Goal: Find specific page/section: Find specific page/section

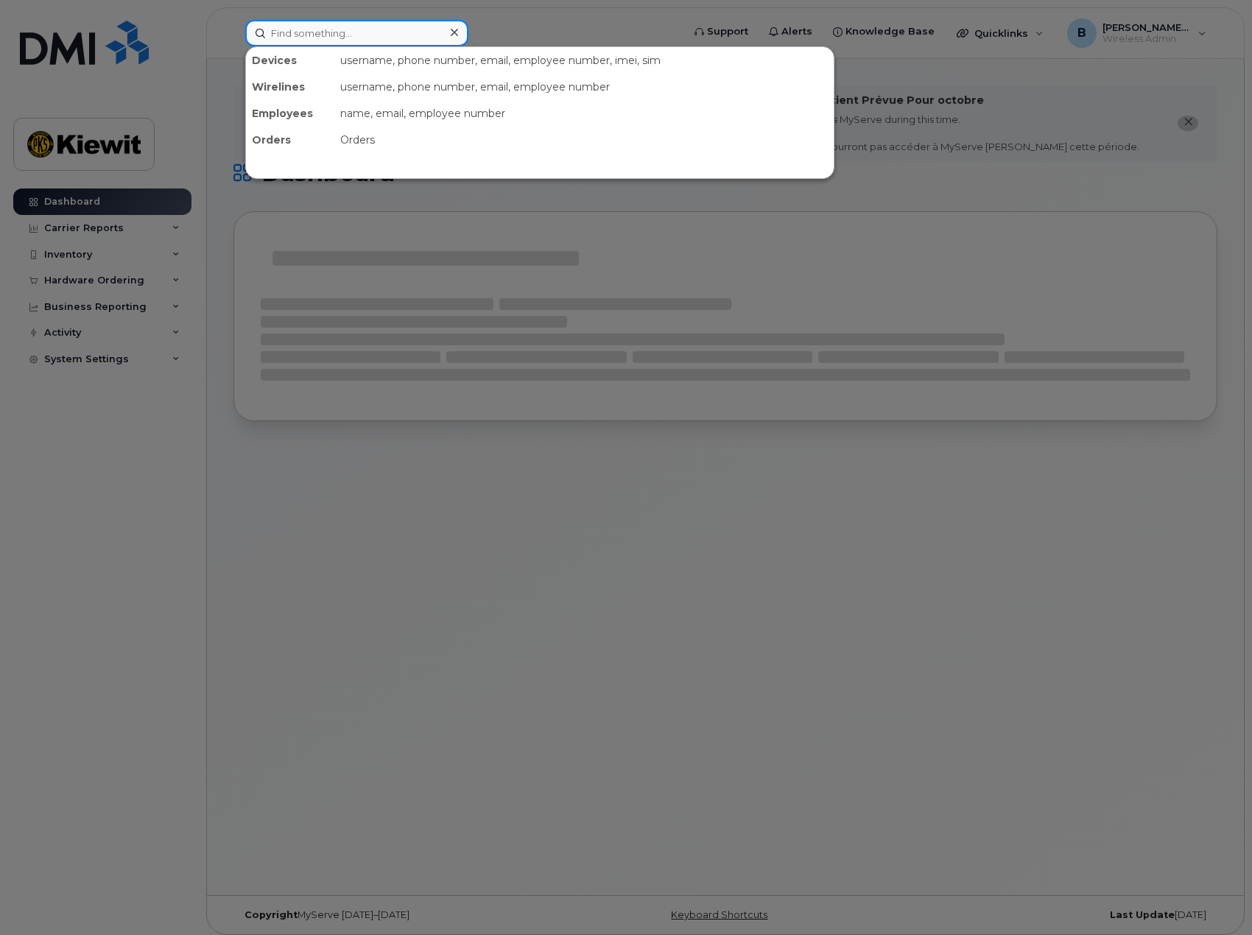
click at [418, 35] on input at bounding box center [356, 33] width 223 height 27
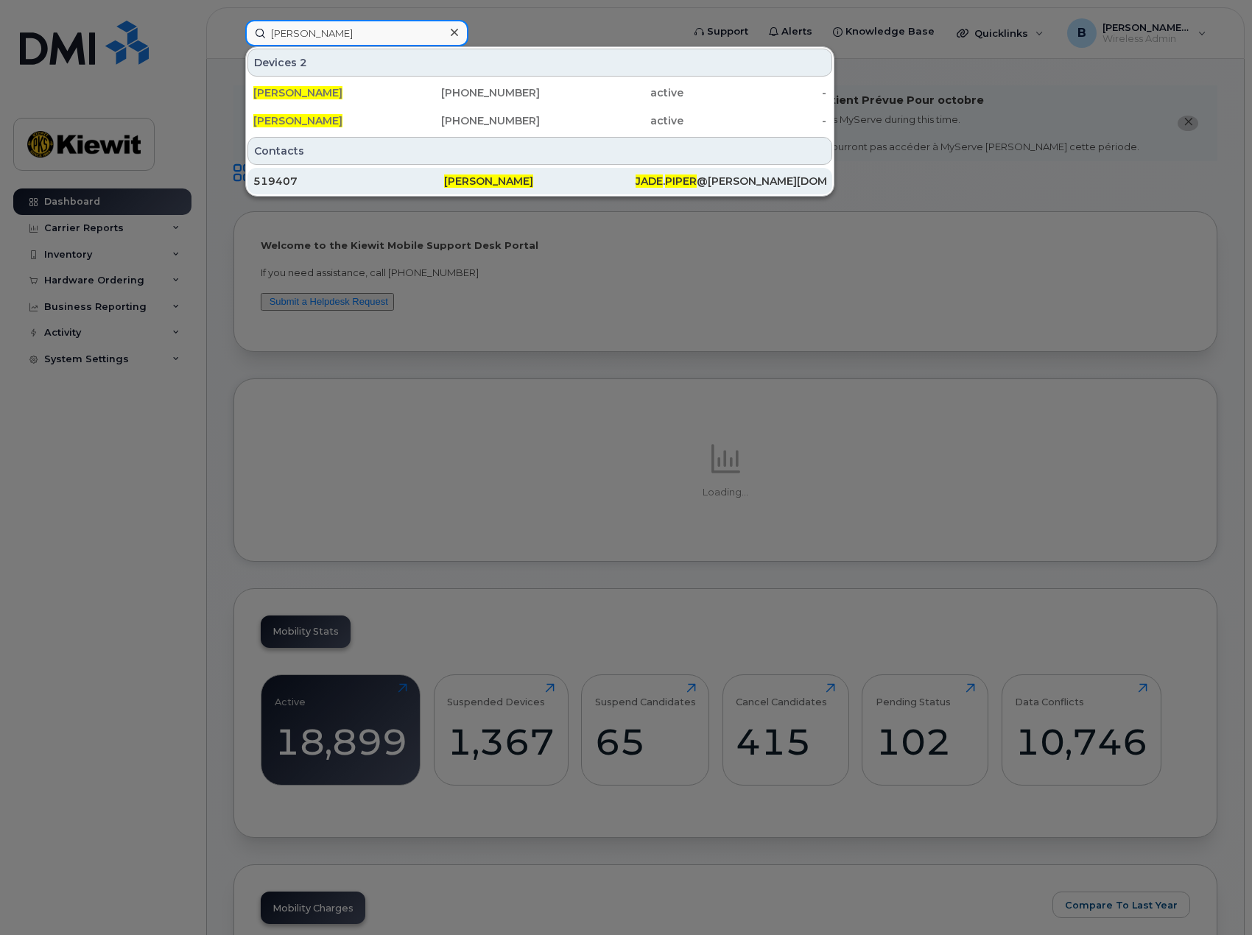
type input "jade piper"
click at [402, 186] on div "519407" at bounding box center [348, 181] width 191 height 15
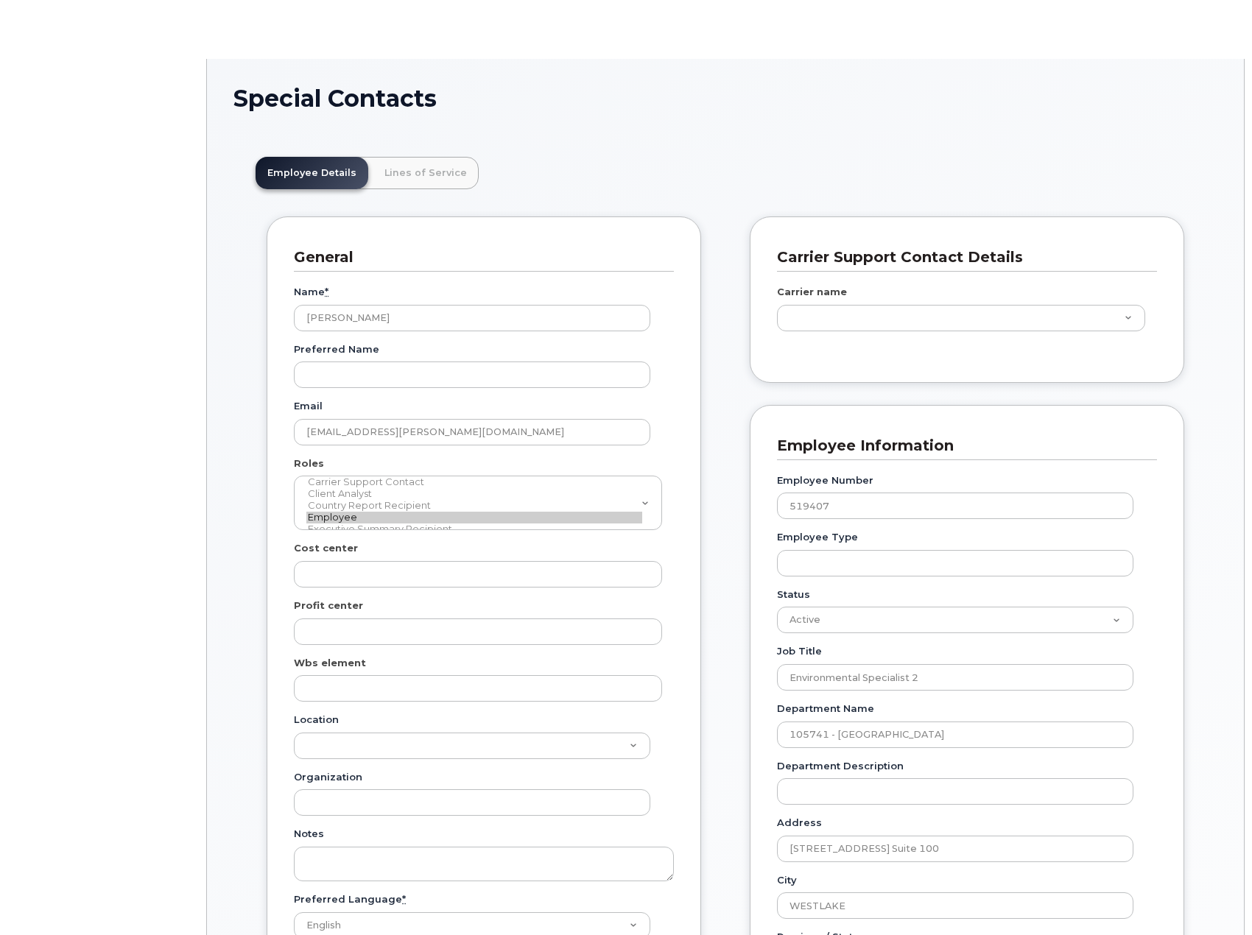
scroll to position [43, 0]
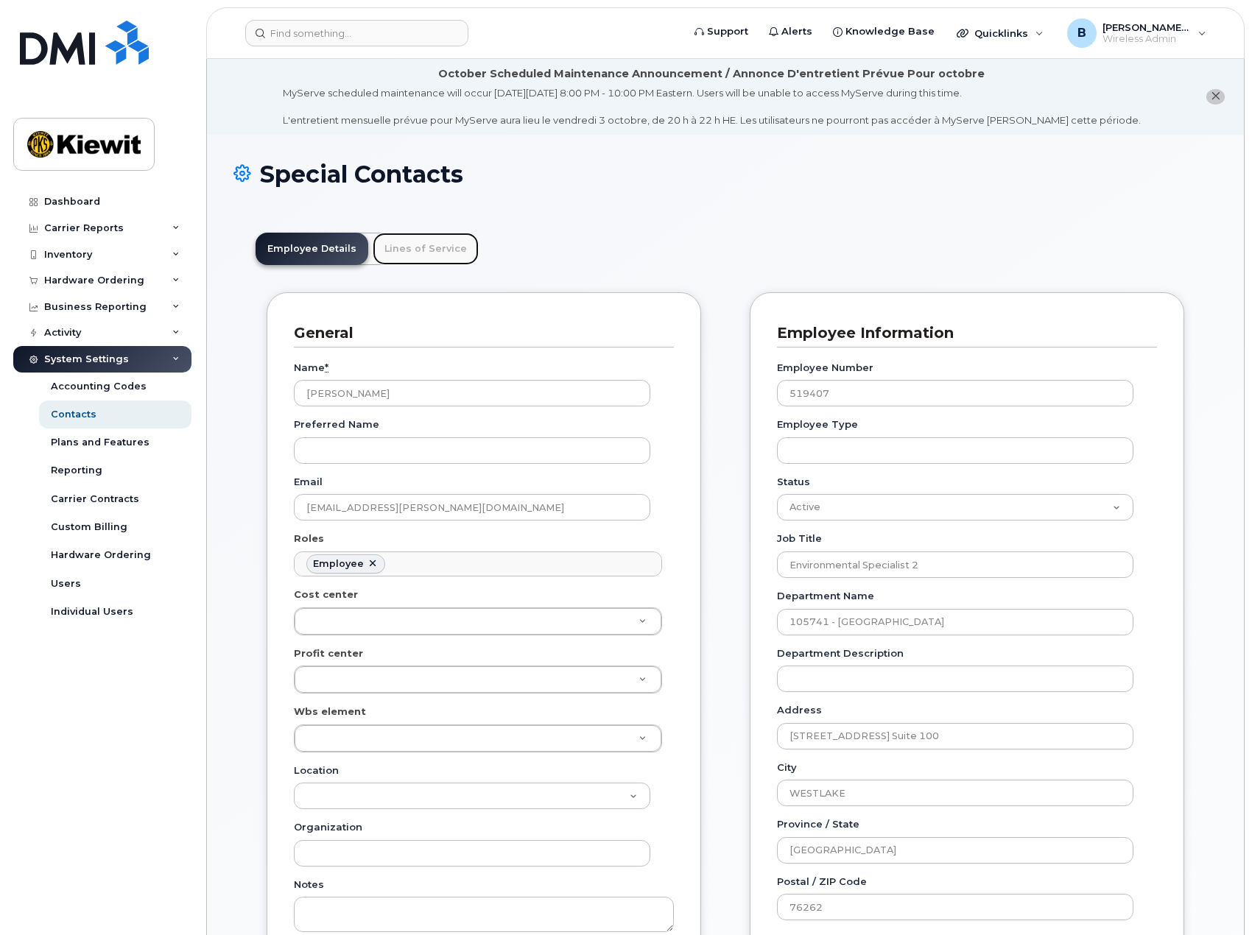
click at [435, 247] on link "Lines of Service" at bounding box center [426, 249] width 106 height 32
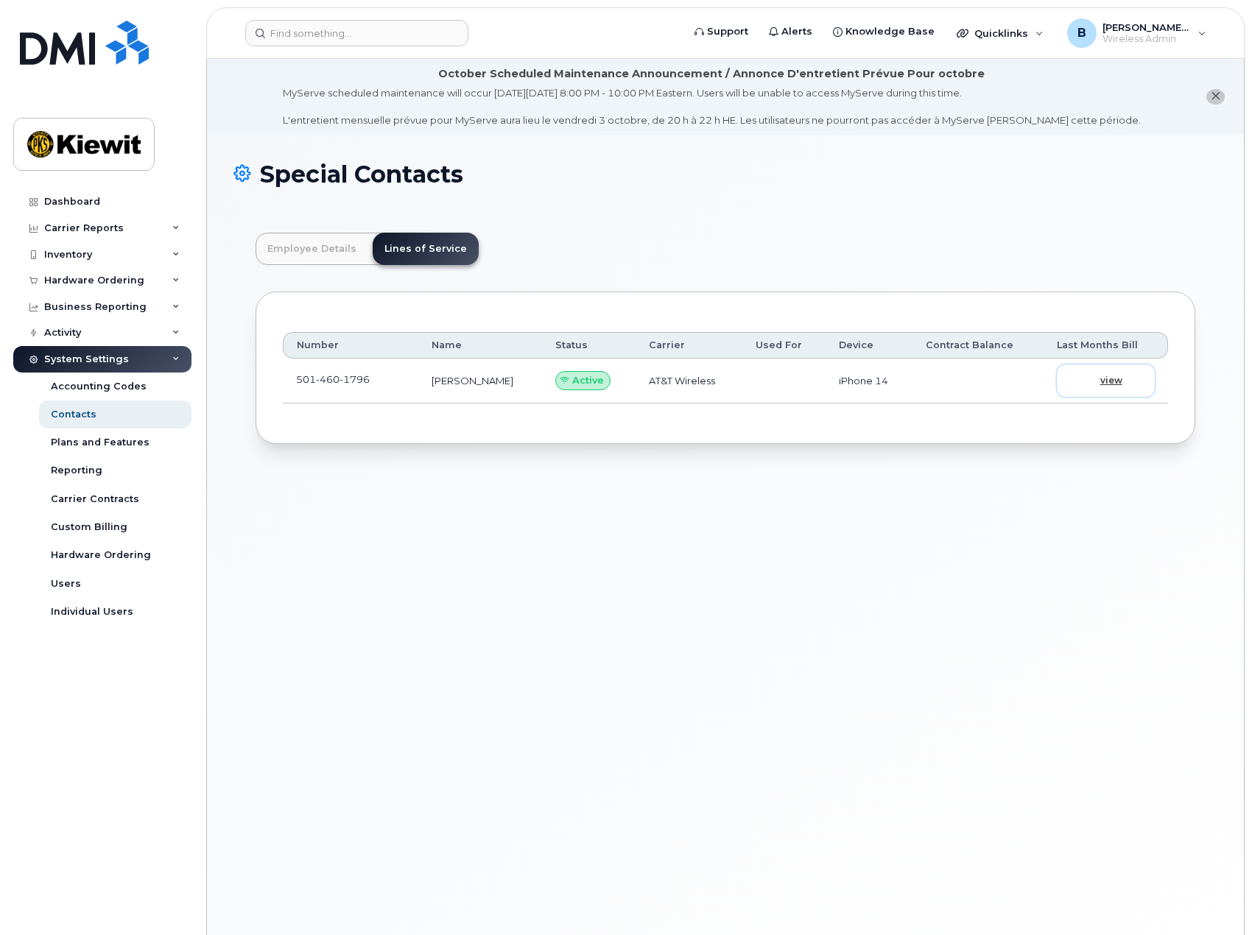
click at [1111, 380] on span "view" at bounding box center [1111, 380] width 22 height 13
click at [378, 24] on input at bounding box center [356, 33] width 223 height 27
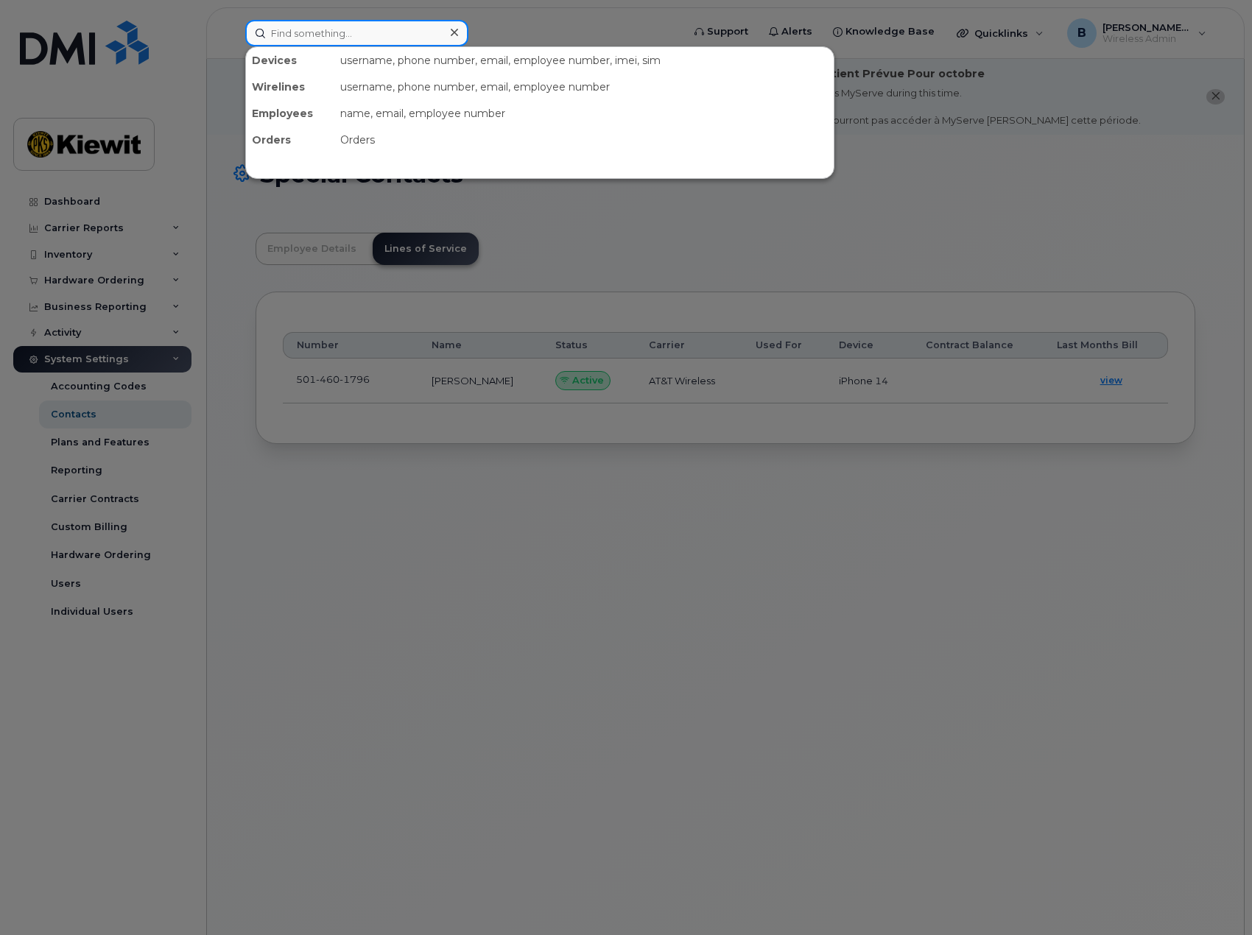
paste input "5014601796"
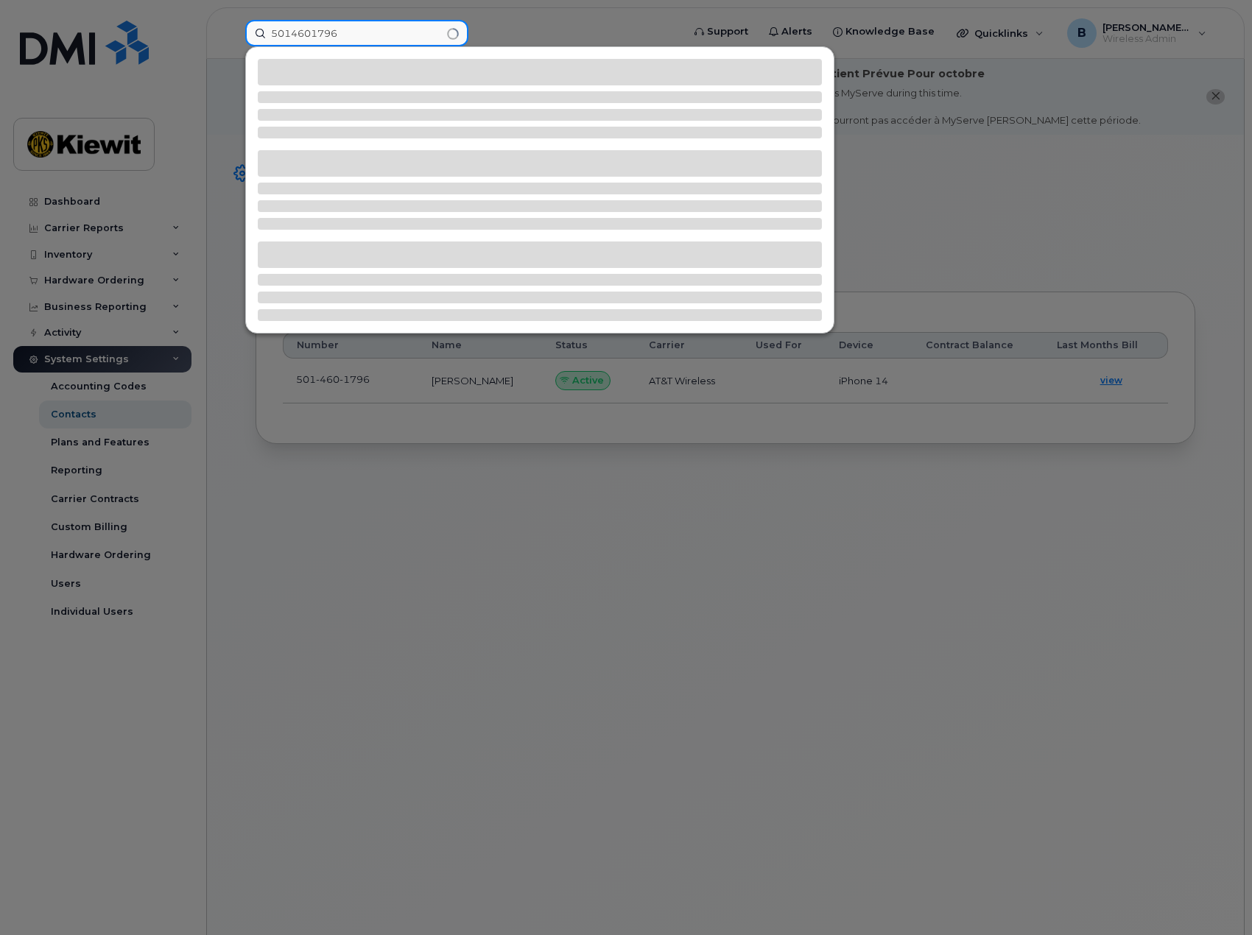
type input "5014601796"
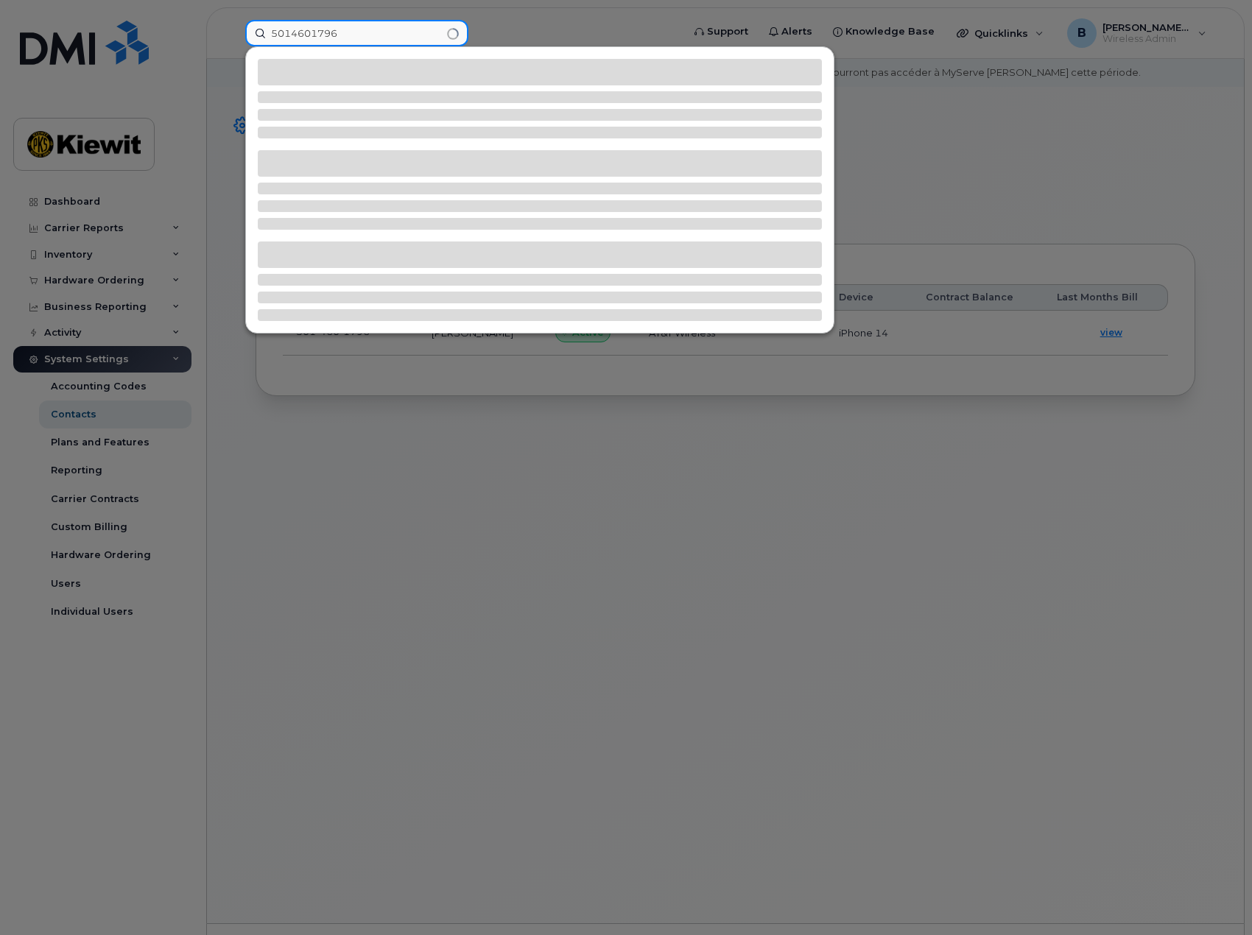
scroll to position [74, 0]
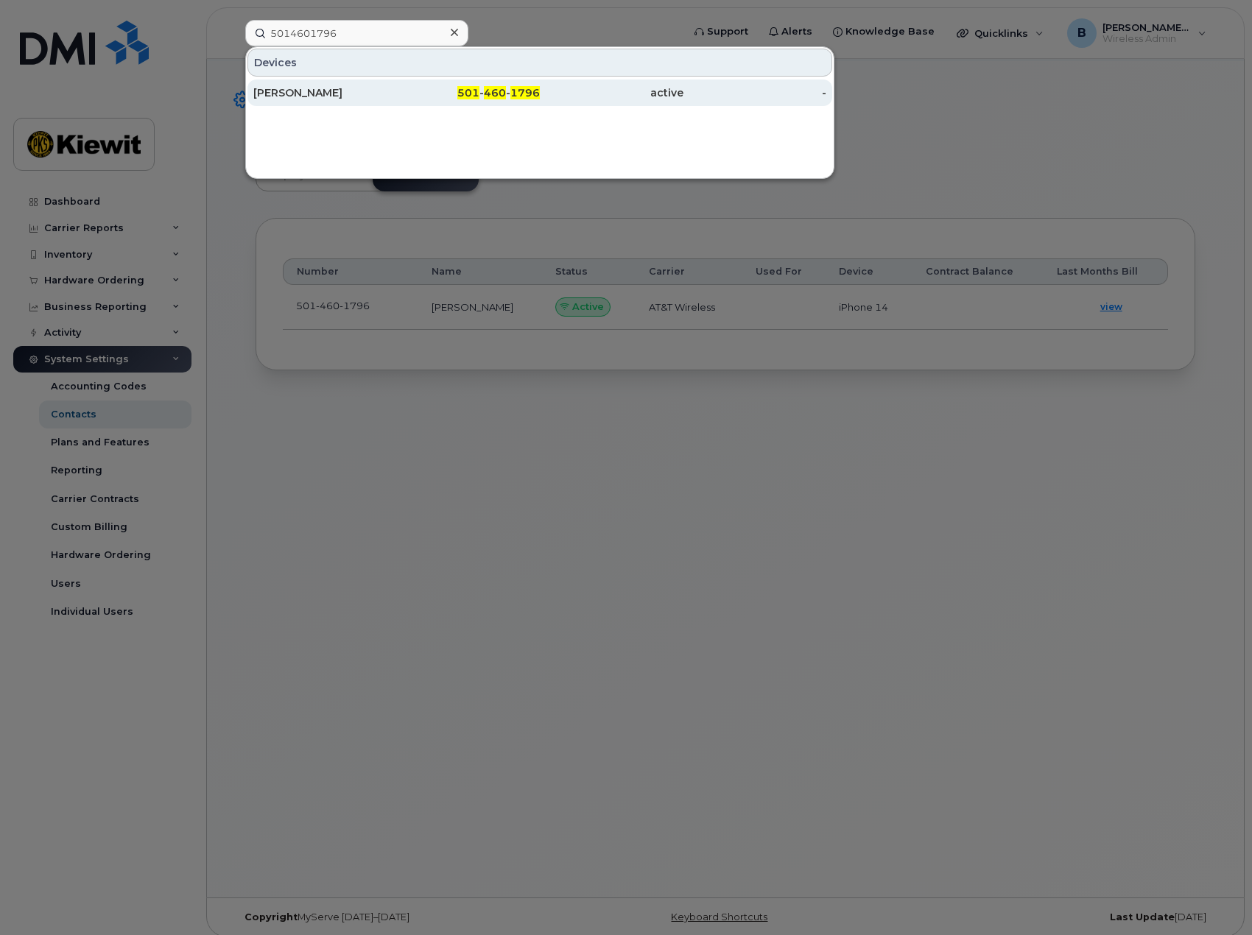
click at [440, 99] on div "501 - 460 - 1796" at bounding box center [469, 92] width 144 height 15
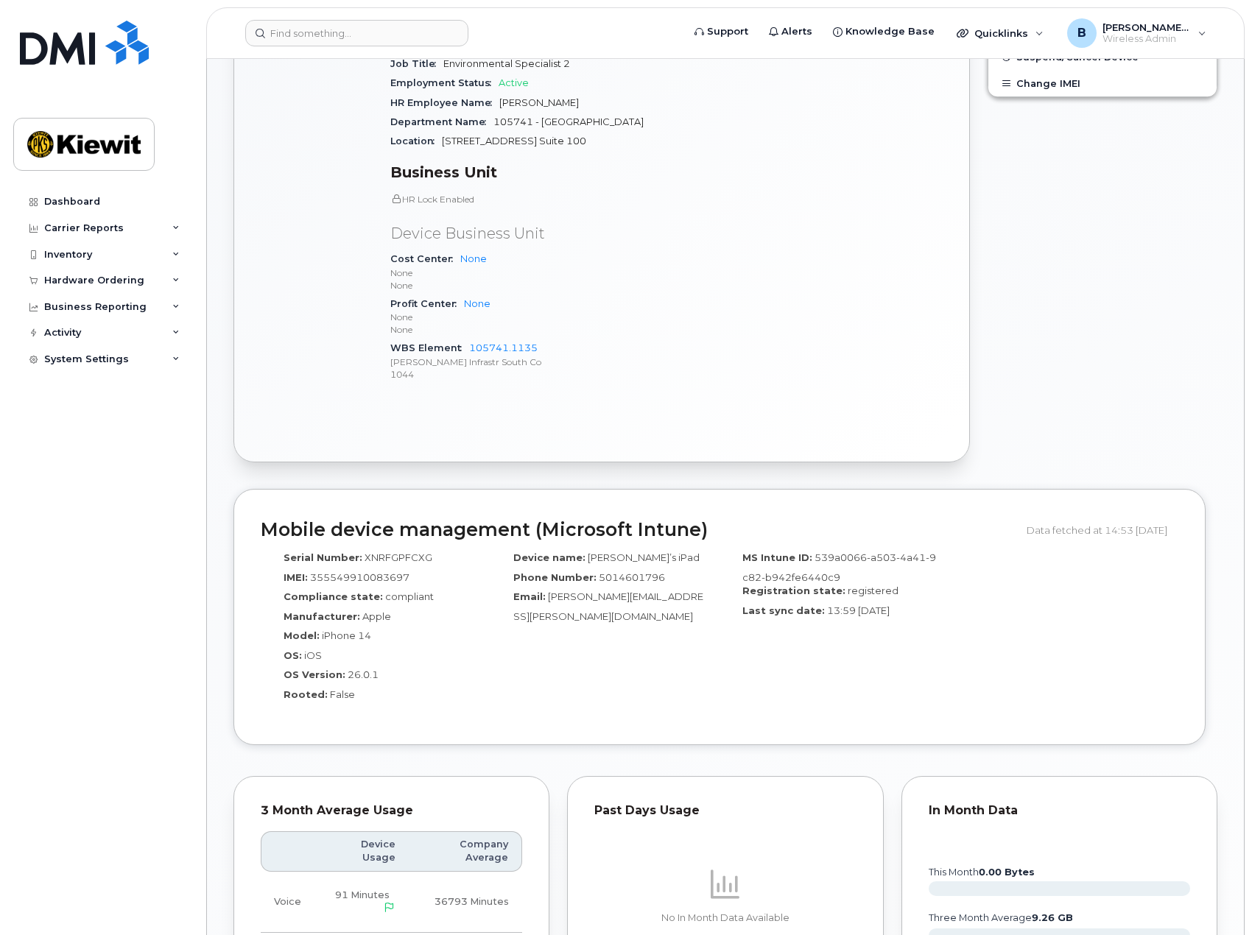
scroll to position [663, 0]
